Goal: Check status: Check status

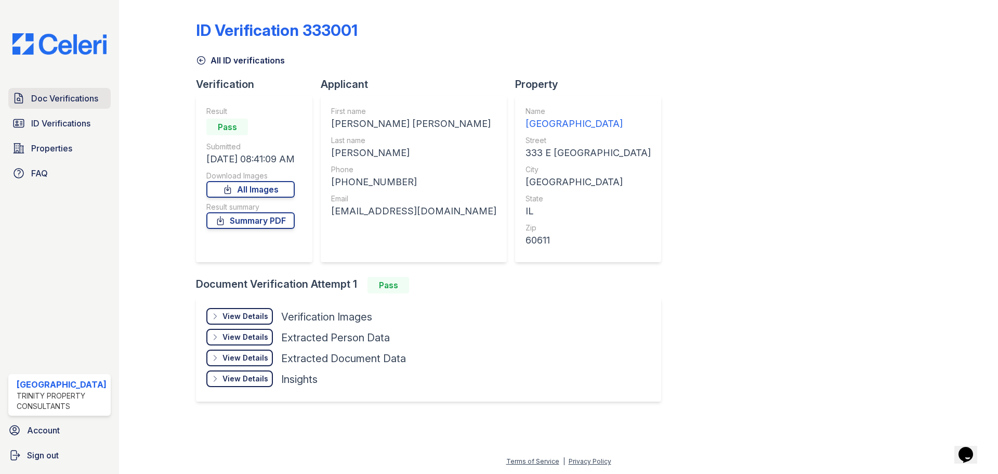
click at [31, 101] on span "Doc Verifications" at bounding box center [64, 98] width 67 height 12
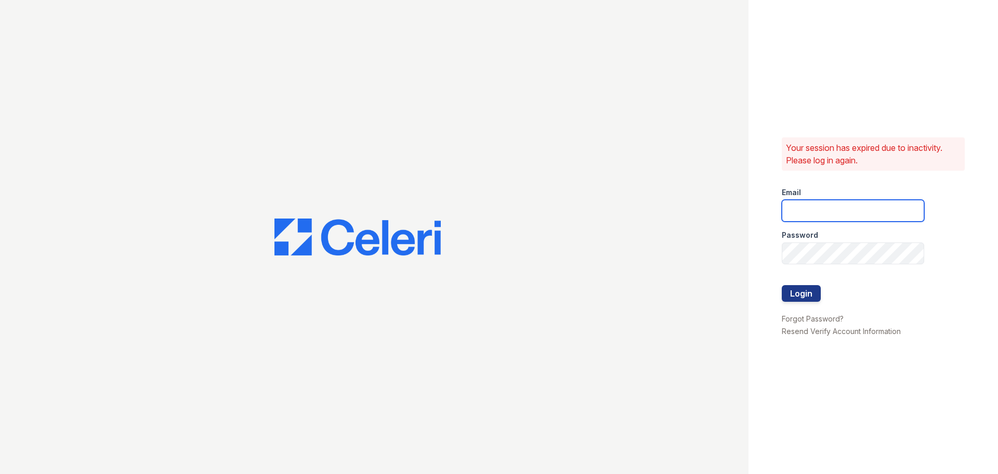
type input "arrivestreetervilleleasing@trinity-pm.com"
click at [797, 291] on button "Login" at bounding box center [801, 293] width 39 height 17
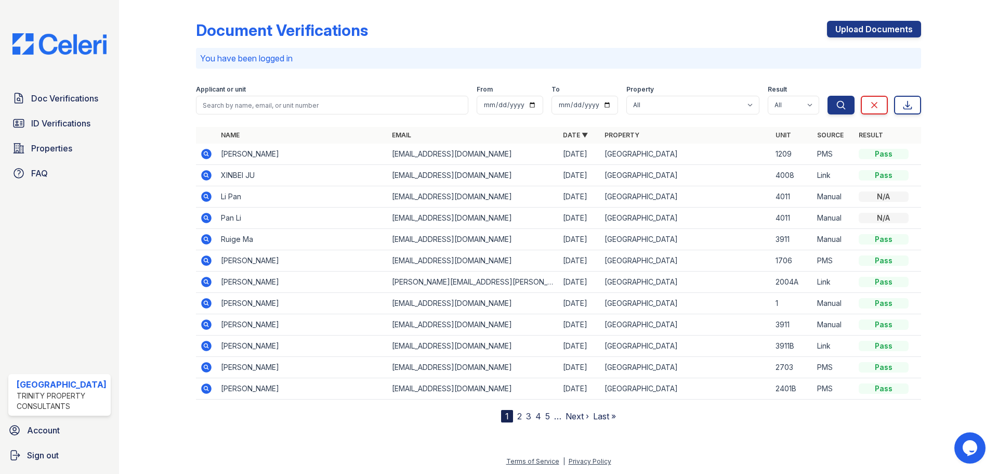
click at [207, 174] on icon at bounding box center [206, 175] width 10 height 10
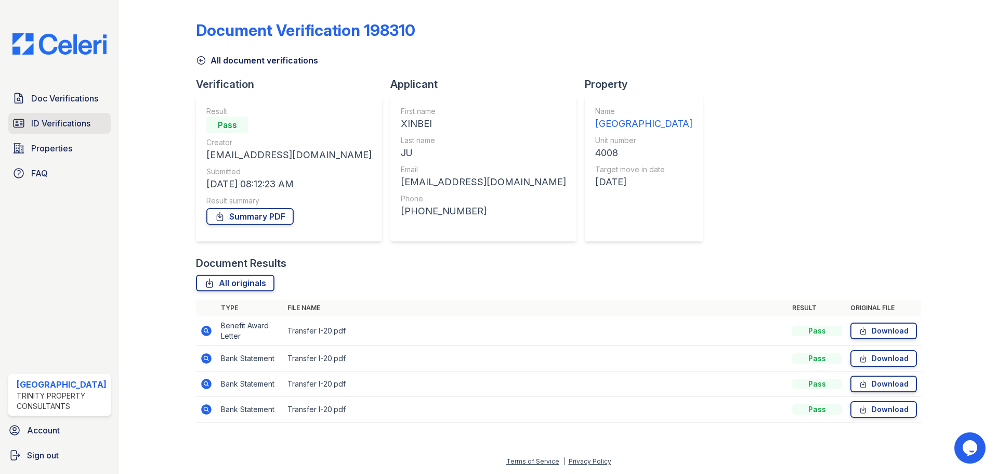
click at [43, 115] on link "ID Verifications" at bounding box center [59, 123] width 102 height 21
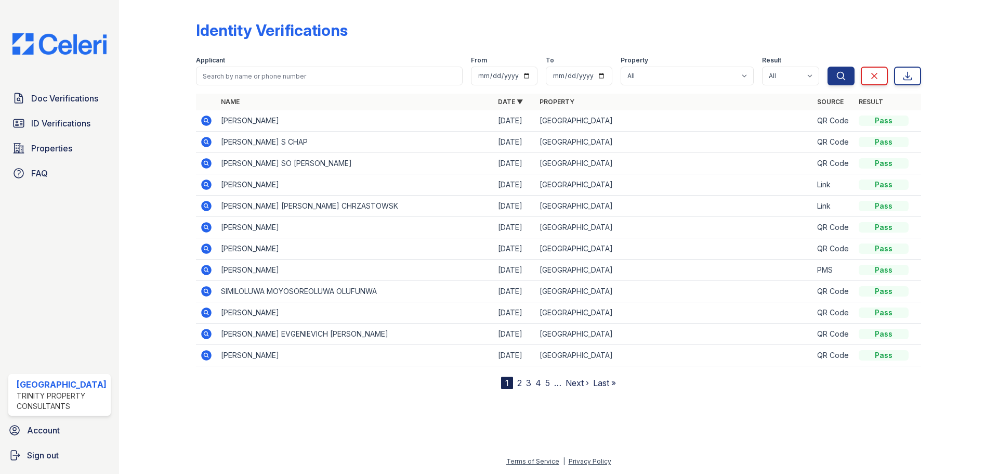
click at [205, 186] on icon at bounding box center [206, 184] width 12 height 12
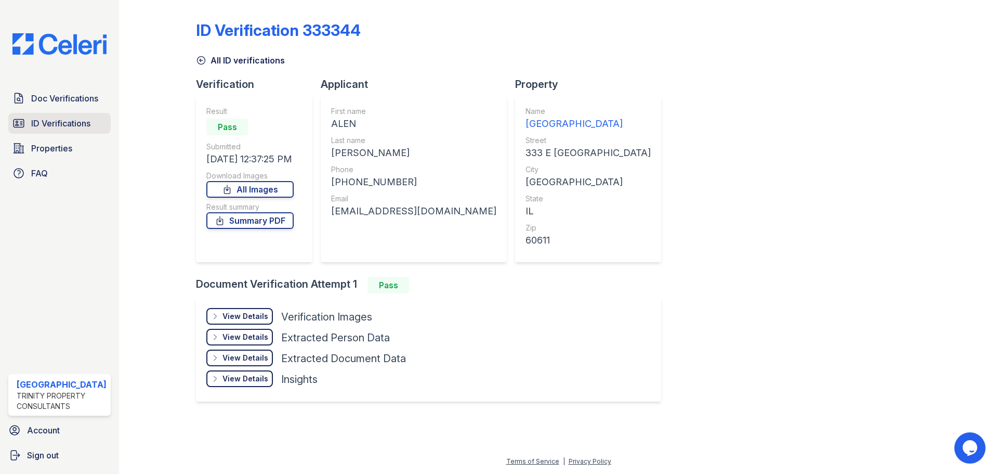
click at [85, 126] on span "ID Verifications" at bounding box center [60, 123] width 59 height 12
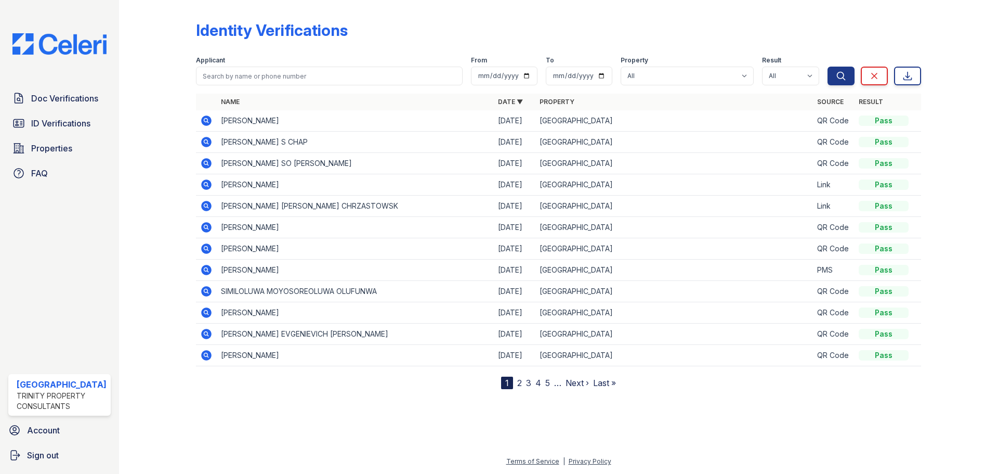
click at [204, 332] on icon at bounding box center [206, 333] width 12 height 12
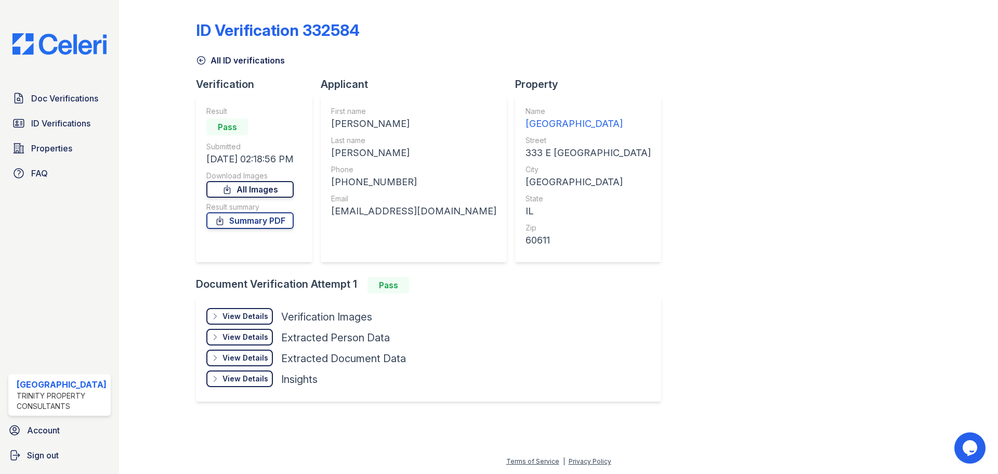
click at [255, 188] on link "All Images" at bounding box center [249, 189] width 87 height 17
click at [43, 122] on span "ID Verifications" at bounding box center [60, 123] width 59 height 12
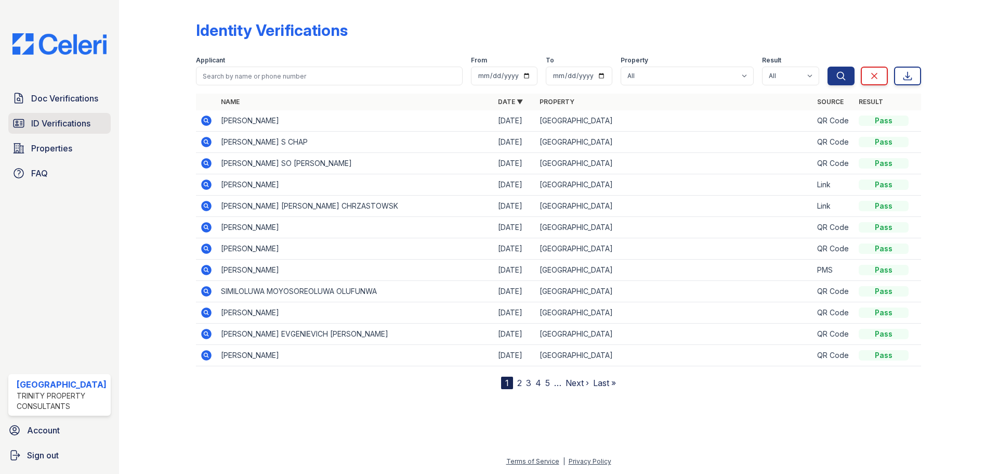
click at [33, 124] on span "ID Verifications" at bounding box center [60, 123] width 59 height 12
